Goal: Task Accomplishment & Management: Use online tool/utility

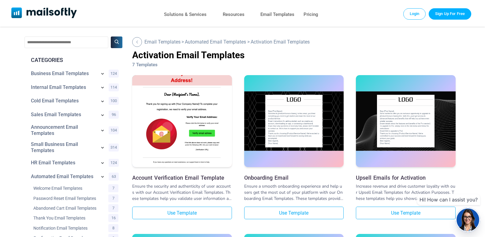
scroll to position [31, 0]
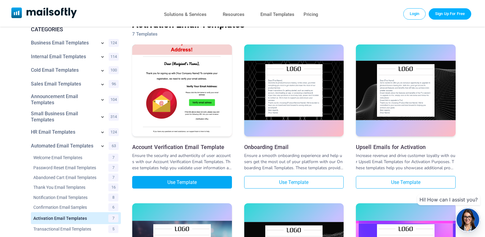
click at [219, 183] on link "Use Template" at bounding box center [182, 182] width 100 height 13
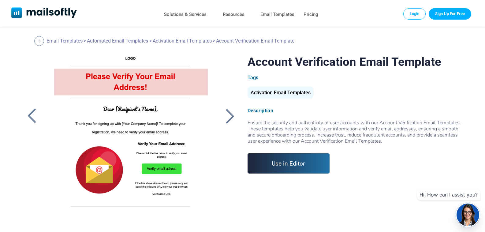
click at [314, 169] on link "Use in Editor" at bounding box center [289, 163] width 82 height 20
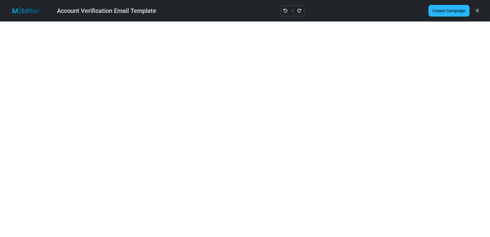
click at [454, 12] on link "Create Campaign" at bounding box center [448, 11] width 41 height 12
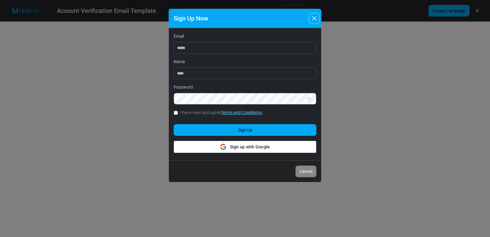
click at [312, 16] on button "Close" at bounding box center [313, 18] width 9 height 9
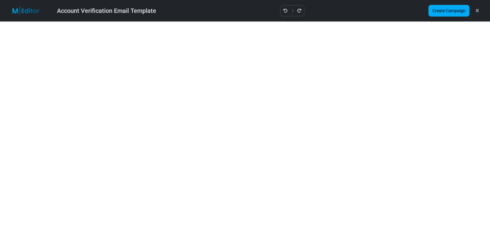
click at [476, 11] on icon at bounding box center [477, 11] width 3 height 0
